Goal: Task Accomplishment & Management: Use online tool/utility

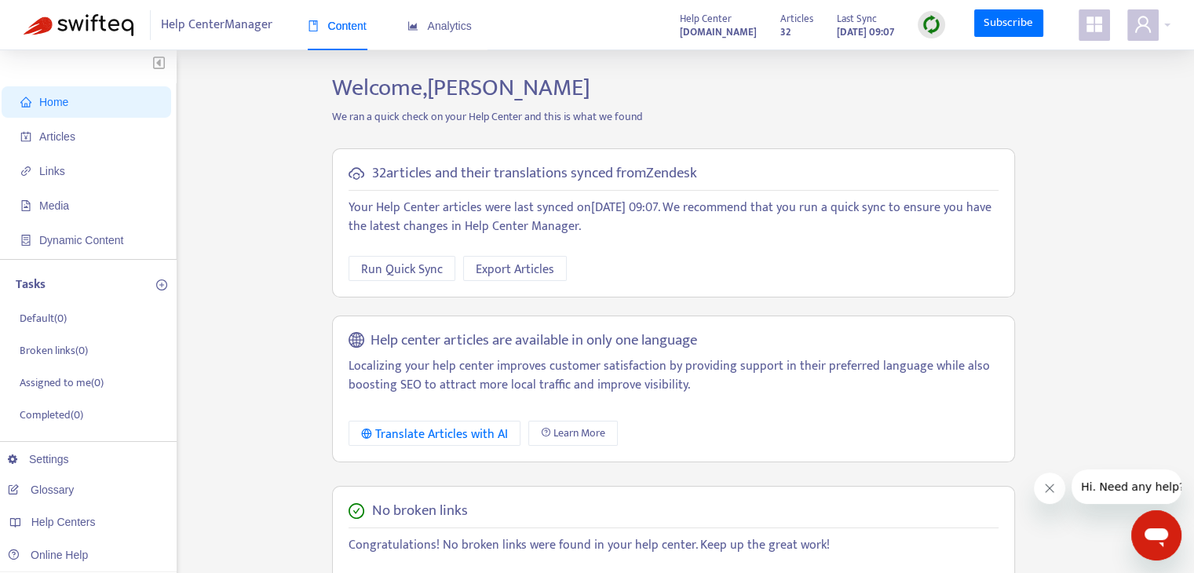
click at [1095, 27] on icon "appstore" at bounding box center [1095, 24] width 16 height 16
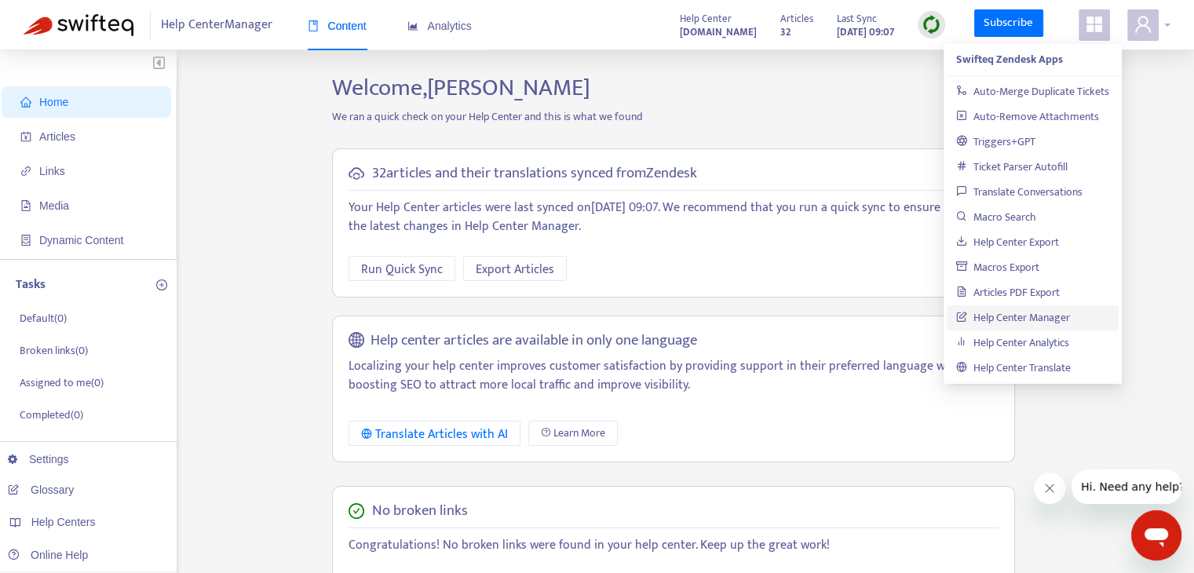
click at [1156, 31] on span at bounding box center [1142, 24] width 31 height 31
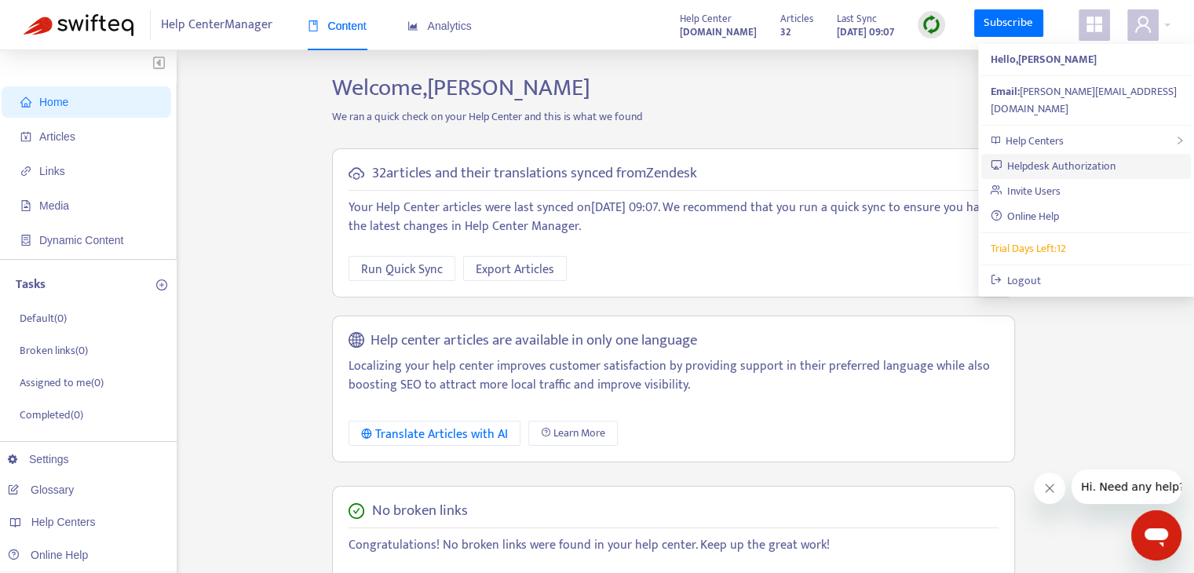
click at [1072, 157] on link "Helpdesk Authorization" at bounding box center [1054, 166] width 126 height 18
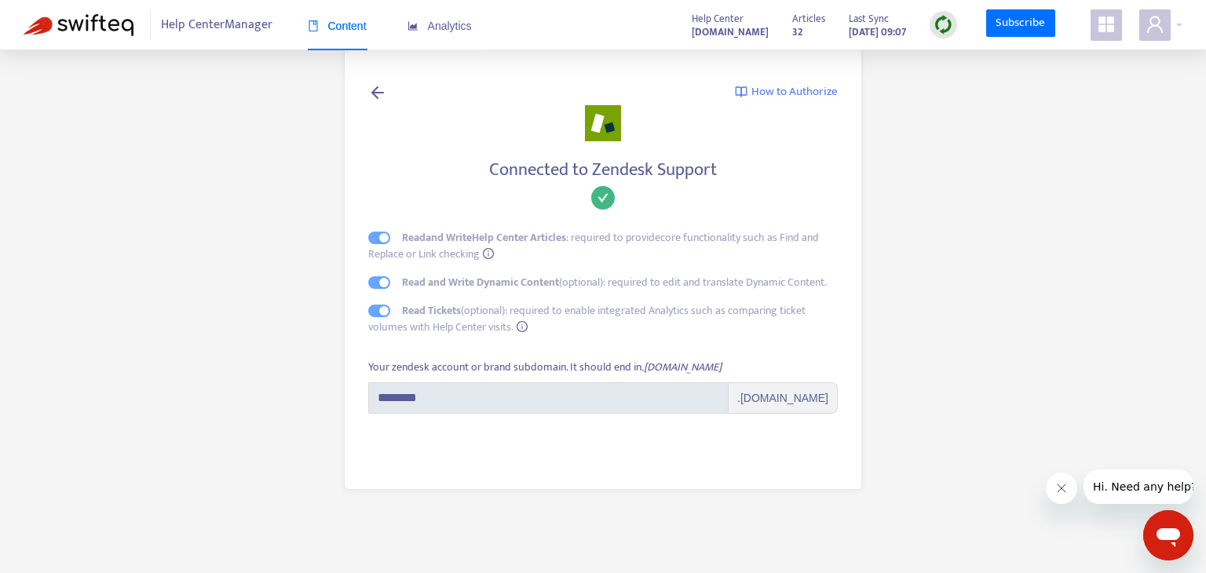
click at [597, 457] on div "How to Authorize Connected to Zendesk Support Read and Write Help Center Articl…" at bounding box center [603, 266] width 518 height 447
click at [232, 28] on span "Help Center Manager" at bounding box center [216, 25] width 111 height 30
click at [347, 32] on div "Content" at bounding box center [337, 25] width 59 height 17
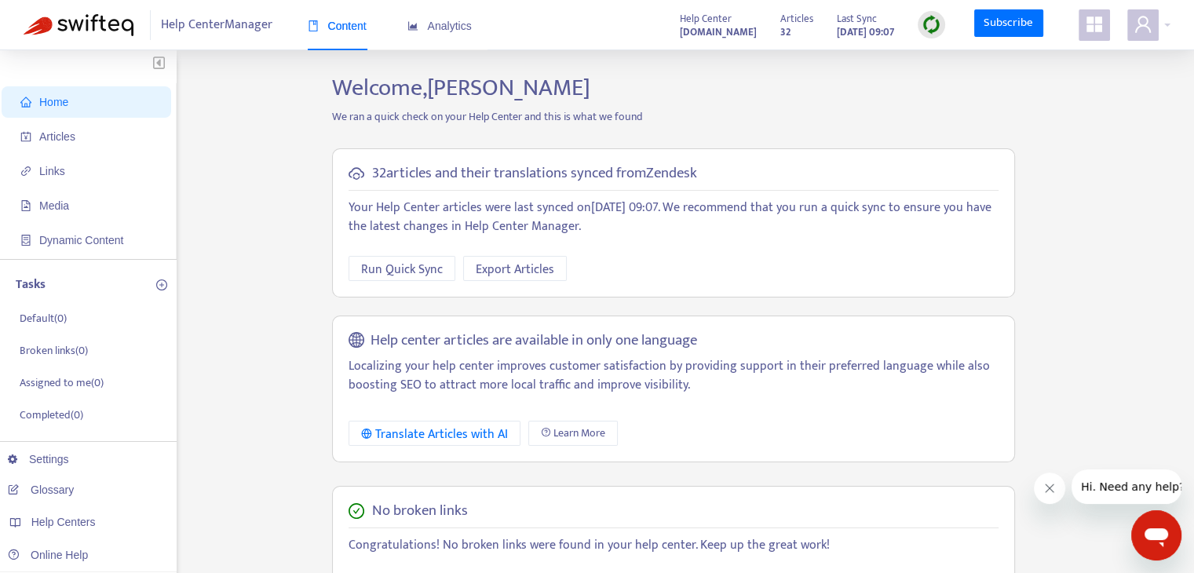
click at [879, 261] on div "Run Quick Sync Export Articles" at bounding box center [674, 268] width 650 height 25
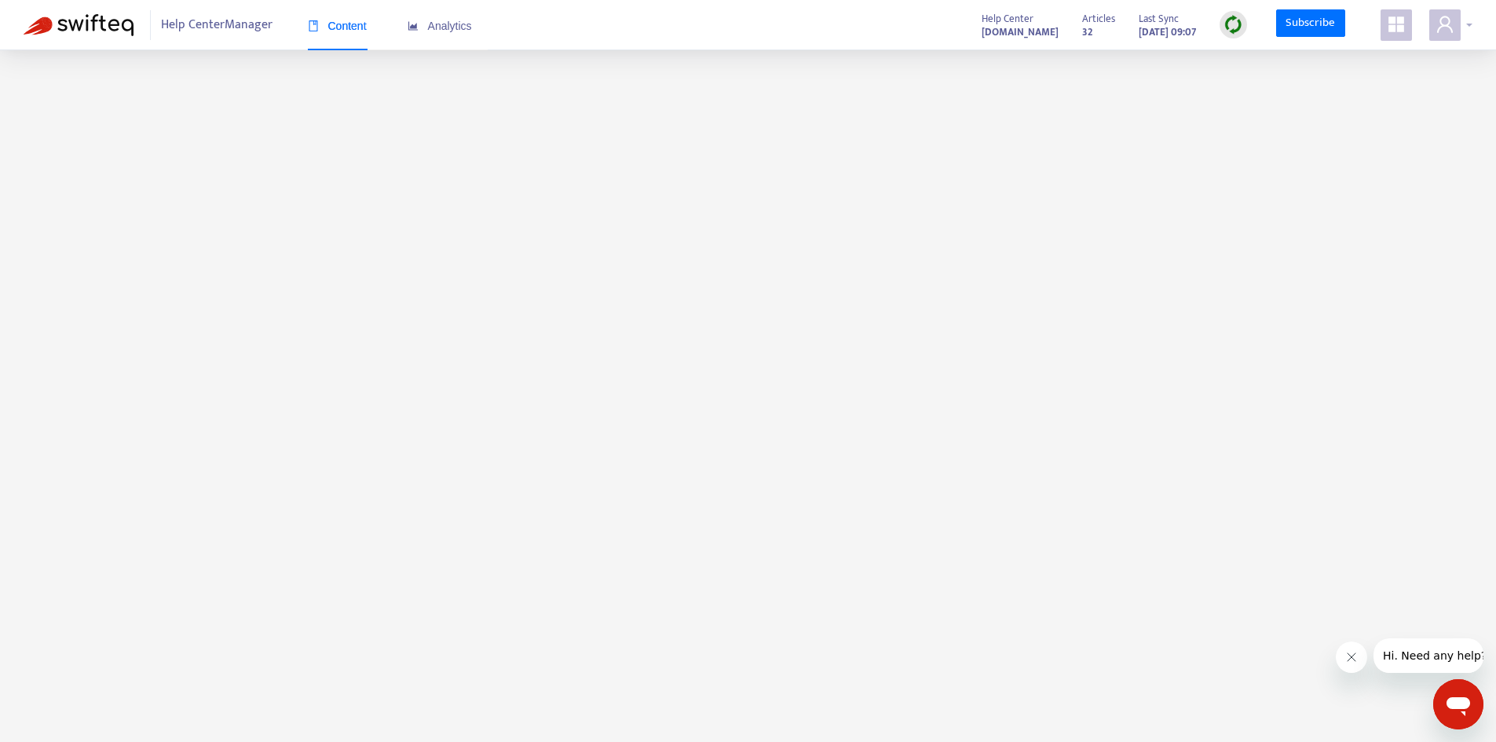
click at [1457, 27] on span at bounding box center [1444, 24] width 31 height 31
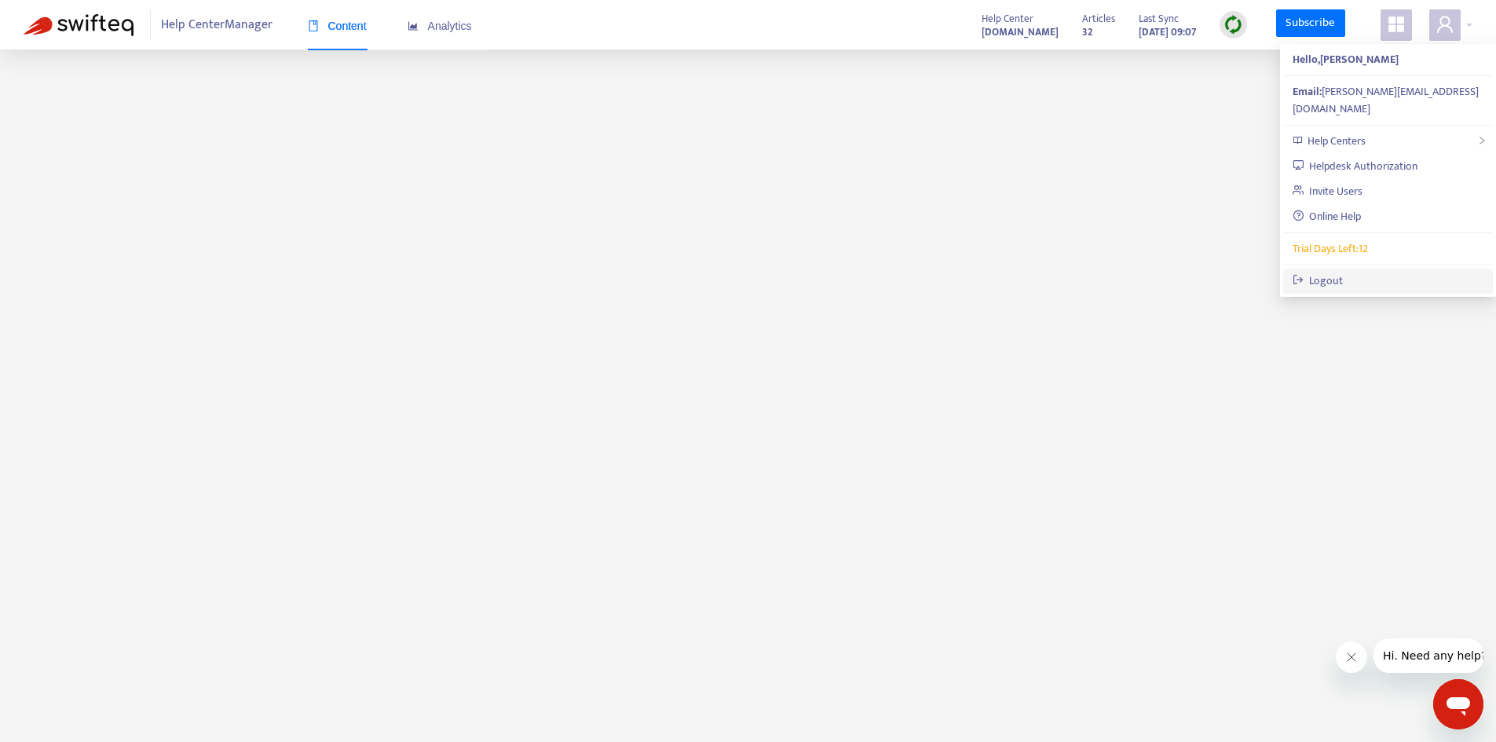
click at [1343, 272] on link "Logout" at bounding box center [1317, 281] width 51 height 18
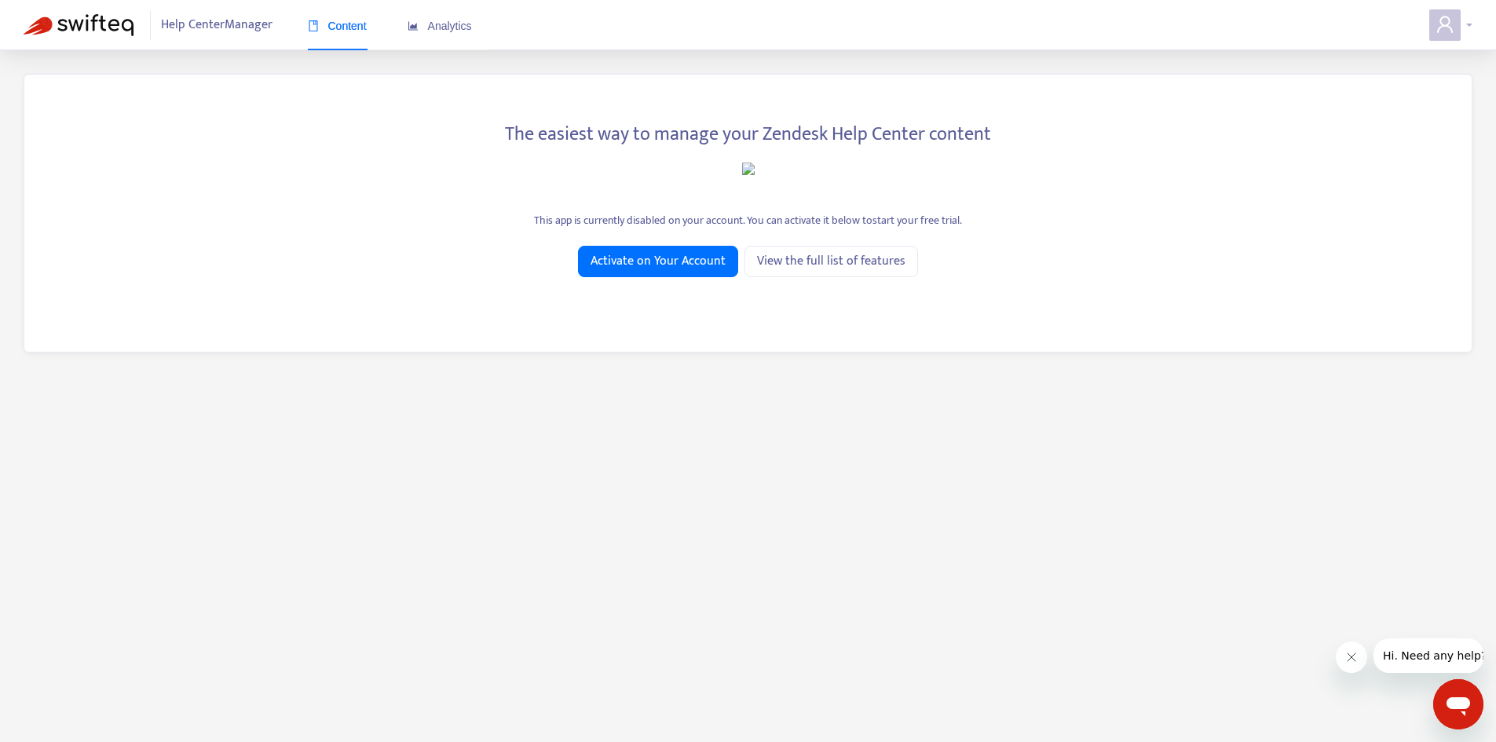
click at [1437, 28] on icon "user" at bounding box center [1444, 24] width 19 height 19
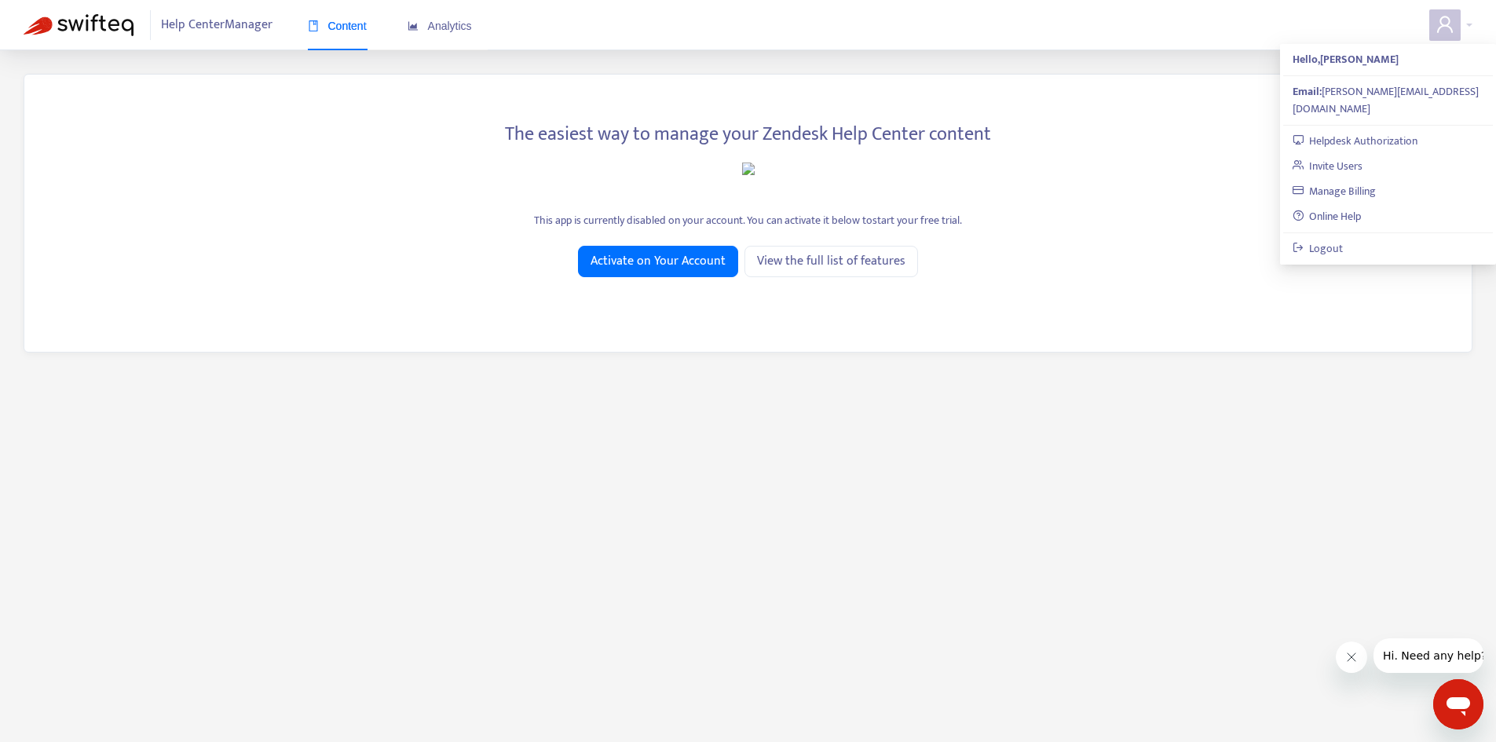
click at [794, 461] on main "The easiest way to manage your Zendesk Help Center content This app is currentl…" at bounding box center [748, 421] width 1496 height 742
